Goal: Check status

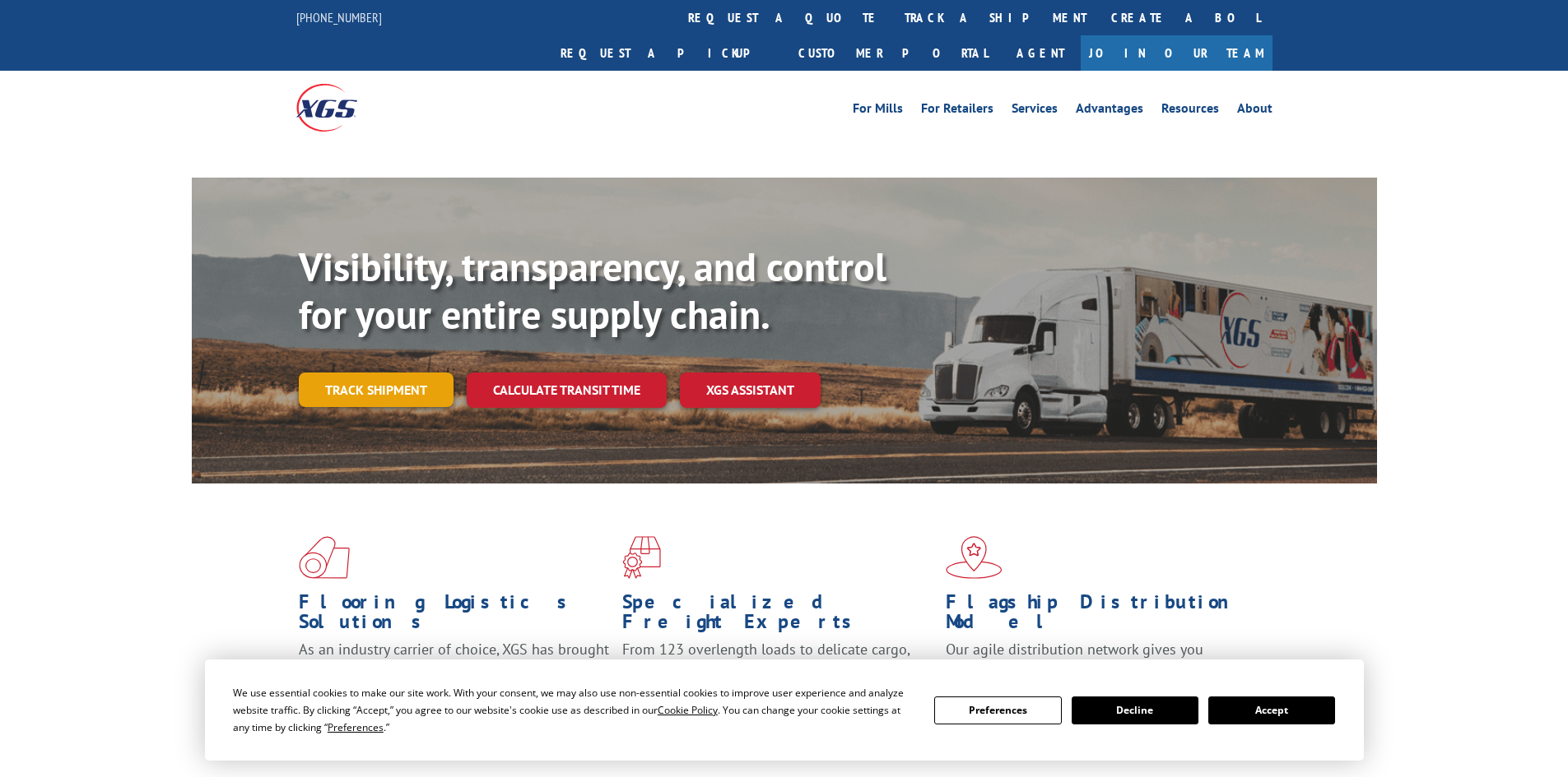
click at [392, 373] on link "Track shipment" at bounding box center [376, 389] width 155 height 34
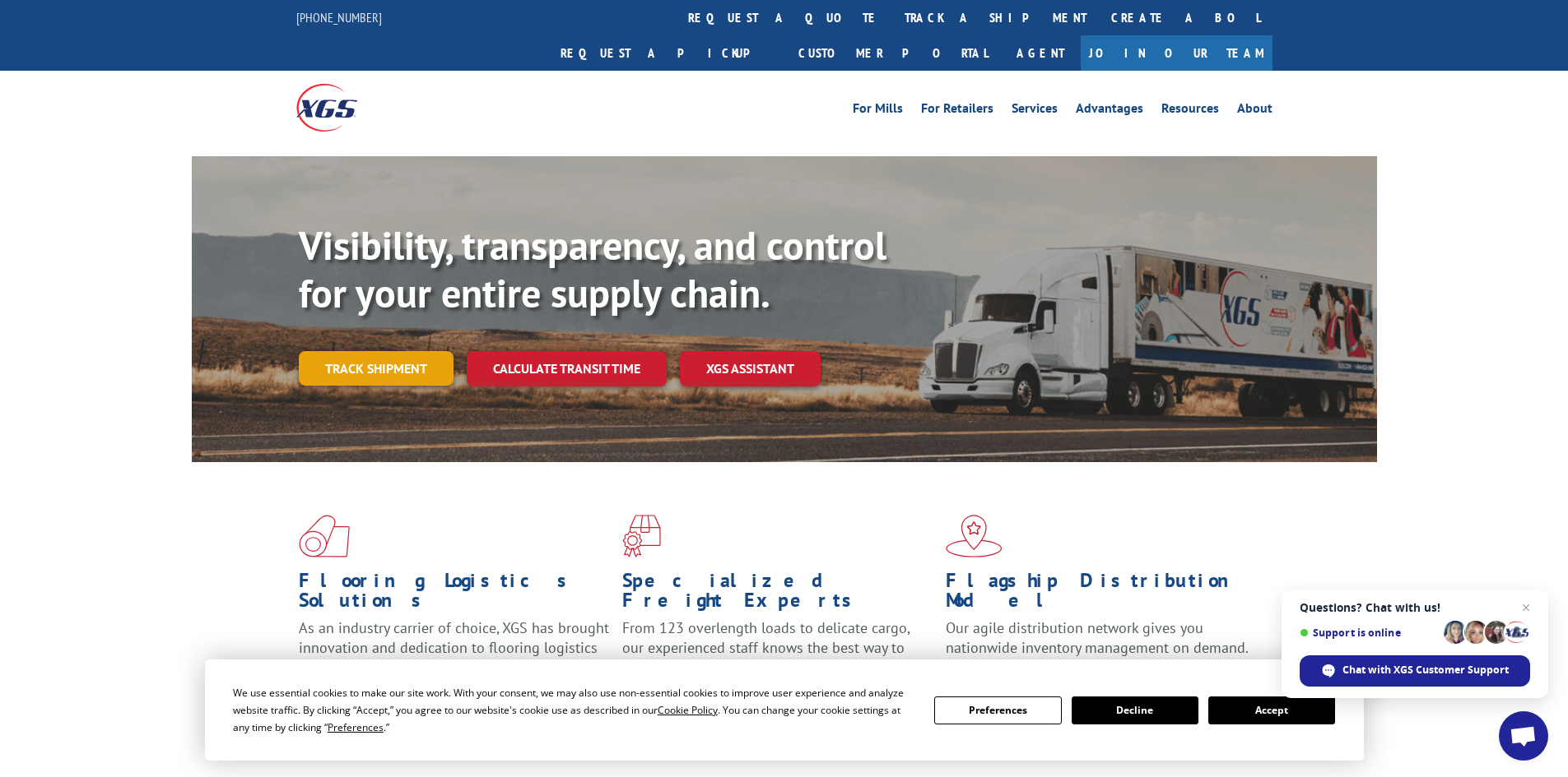
click at [409, 351] on link "Track shipment" at bounding box center [376, 368] width 155 height 34
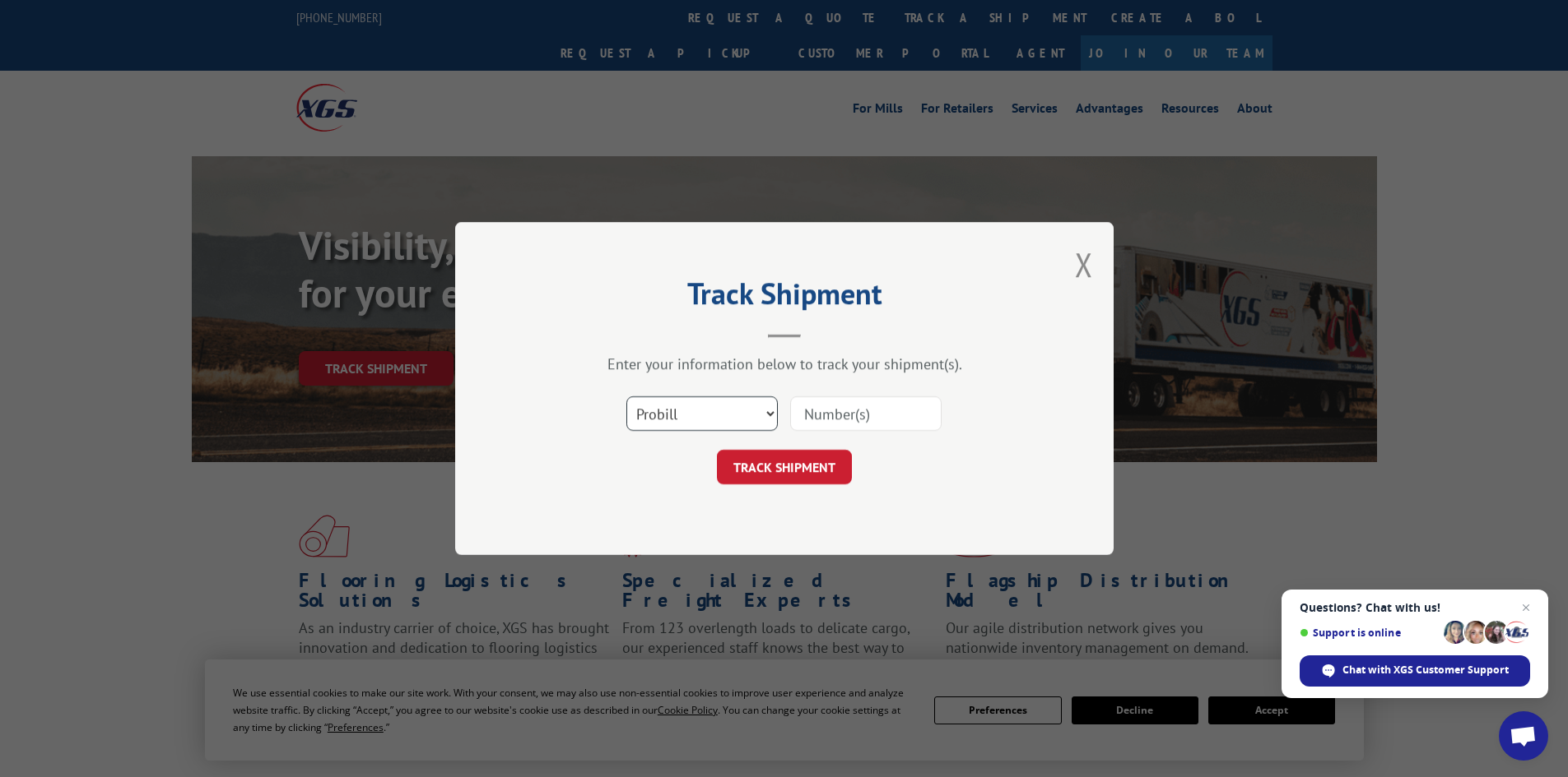
click at [730, 415] on select "Select category... Probill BOL PO" at bounding box center [702, 414] width 151 height 34
select select "bol"
click at [626, 397] on select "Select category... Probill BOL PO" at bounding box center [702, 414] width 151 height 34
click at [854, 426] on input at bounding box center [865, 414] width 151 height 34
paste input "6822773"
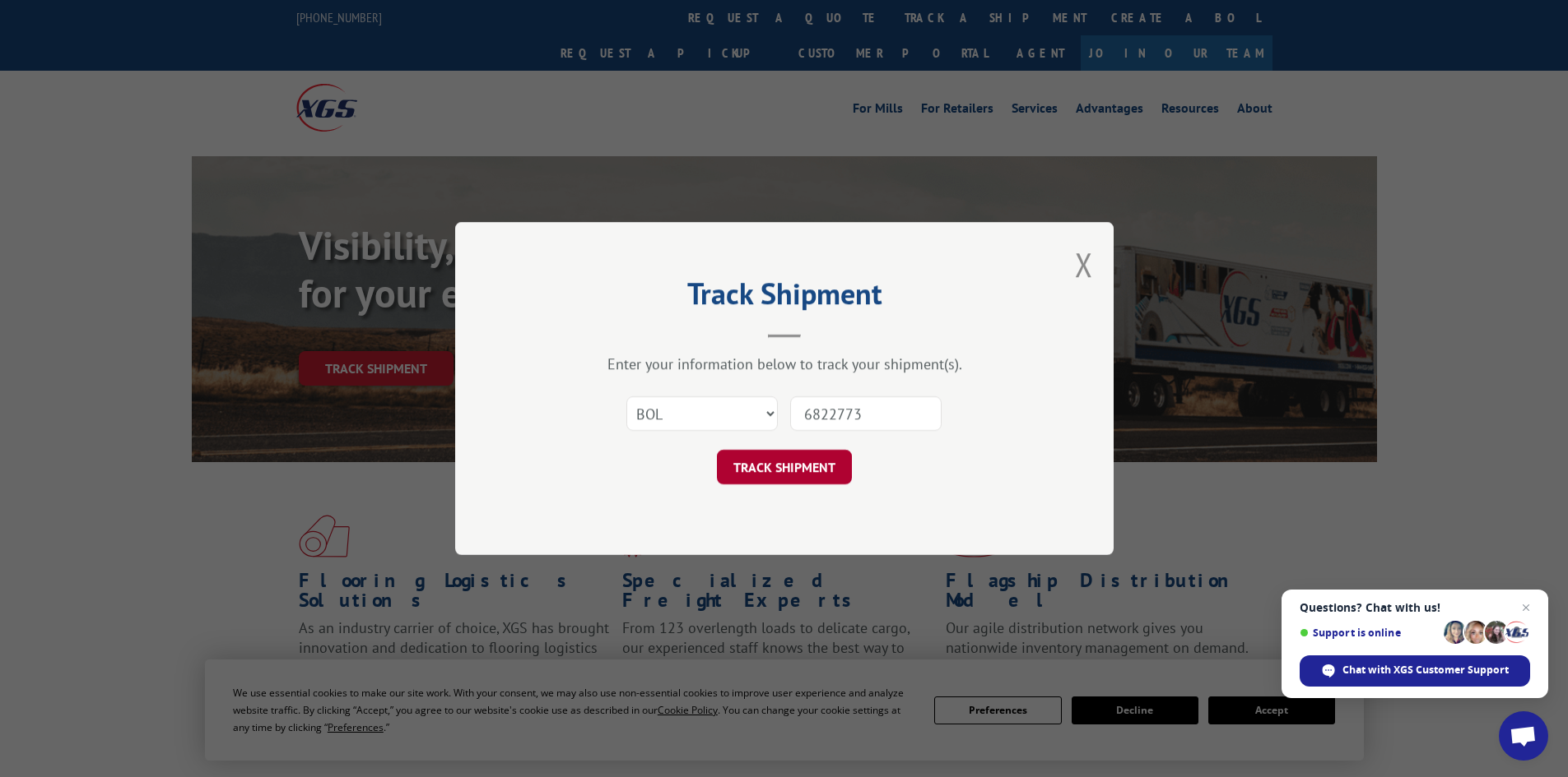
type input "6822773"
click at [838, 460] on button "TRACK SHIPMENT" at bounding box center [784, 467] width 135 height 34
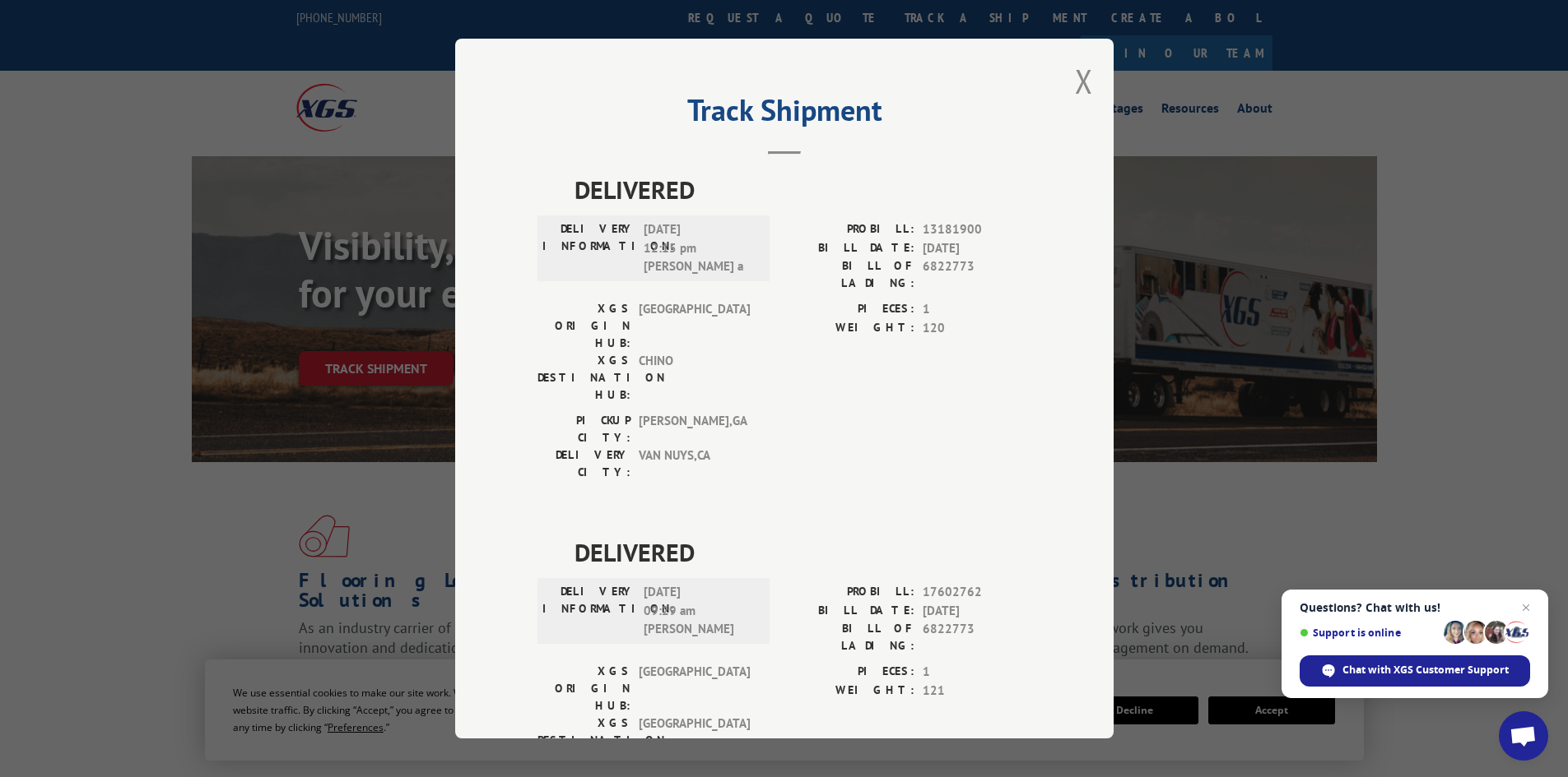
scroll to position [41, 0]
